Goal: Navigation & Orientation: Find specific page/section

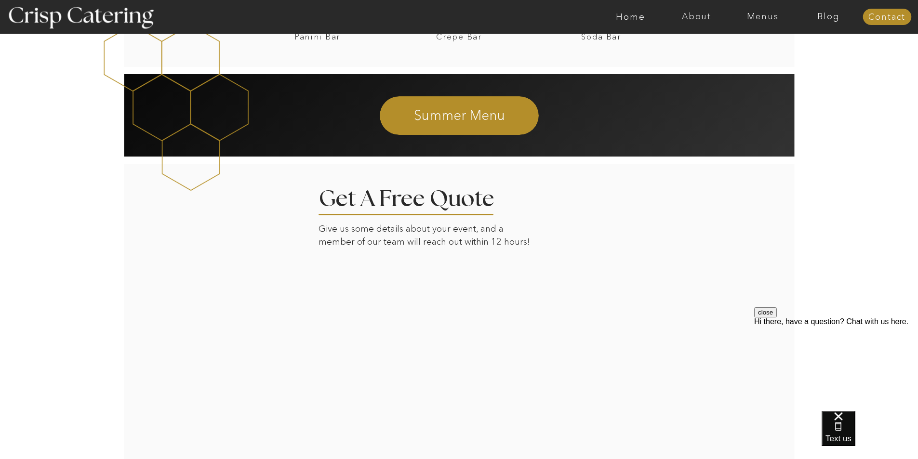
scroll to position [1265, 0]
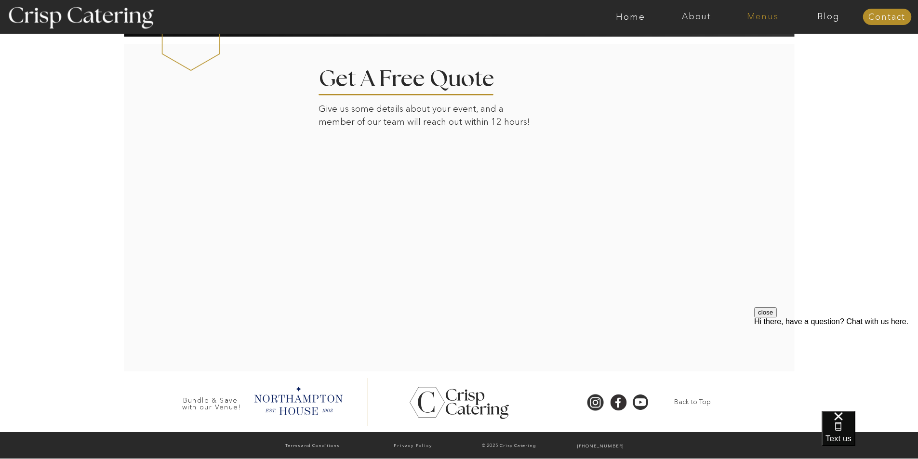
click at [768, 15] on nav "Menus" at bounding box center [763, 17] width 66 height 10
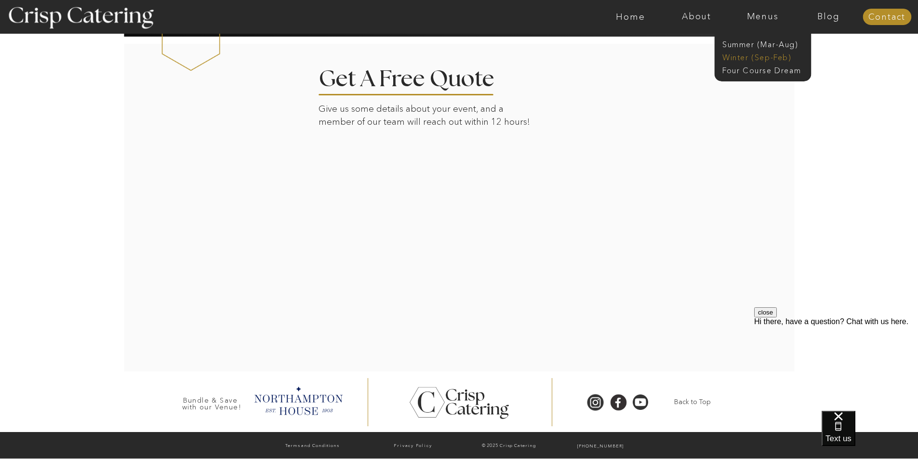
click at [784, 58] on nav "Winter (Sep-Feb)" at bounding box center [762, 56] width 79 height 9
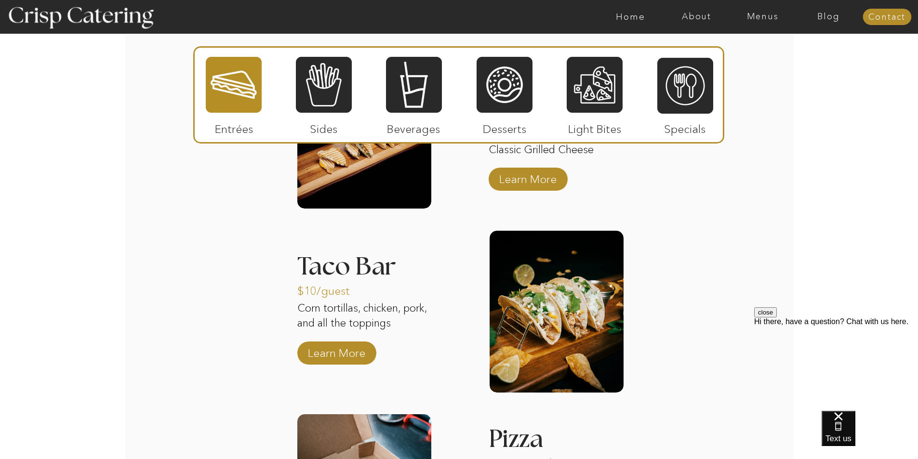
scroll to position [1109, 0]
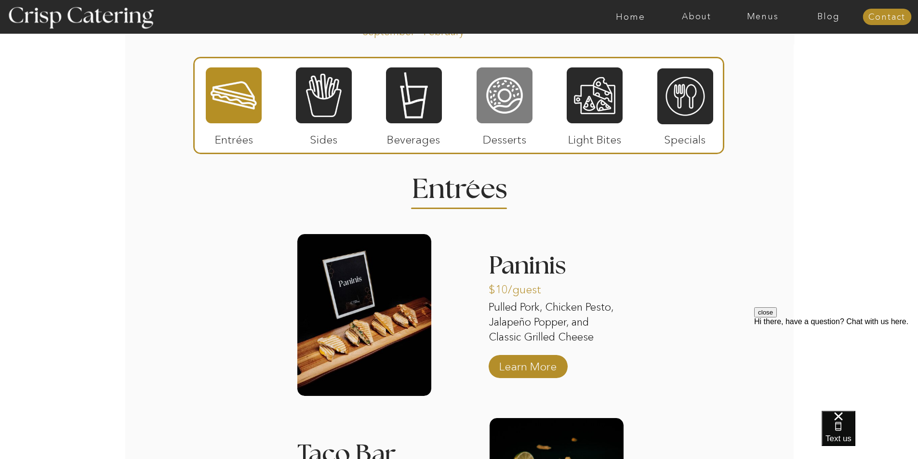
click at [493, 96] on div at bounding box center [505, 96] width 56 height 58
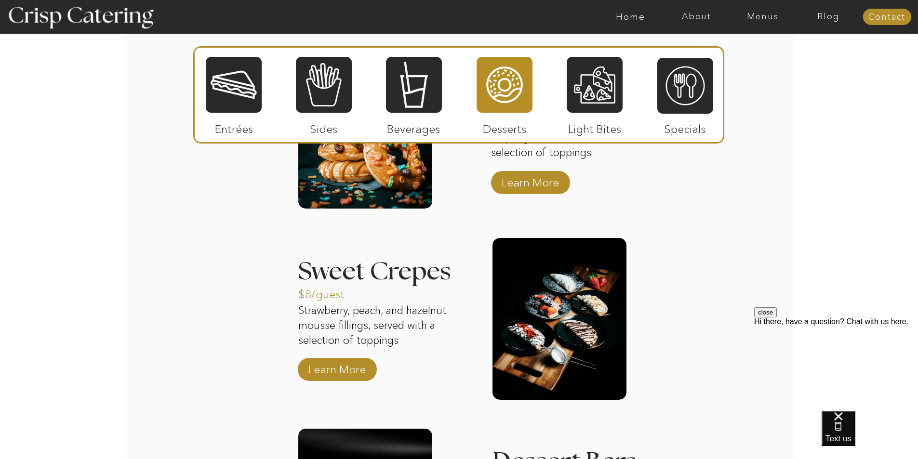
scroll to position [1350, 0]
